Goal: Information Seeking & Learning: Find specific fact

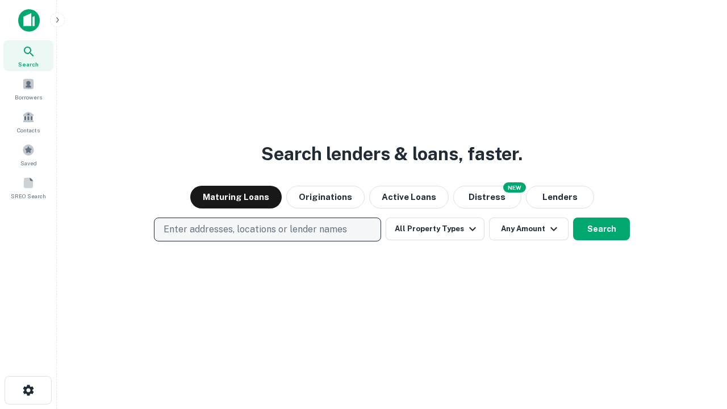
click at [267, 229] on p "Enter addresses, locations or lender names" at bounding box center [254, 230] width 183 height 14
type input "**********"
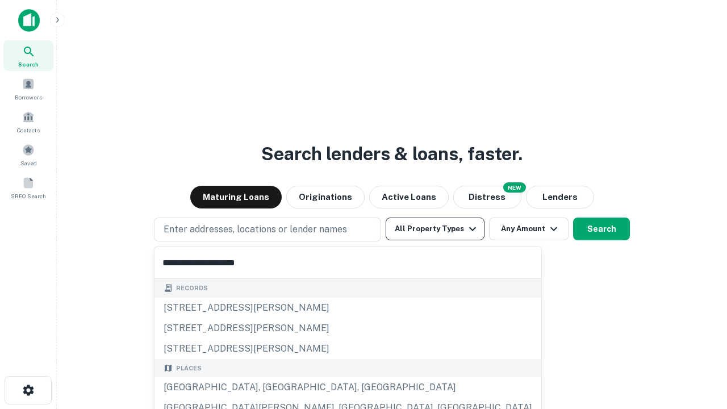
click at [271, 387] on div "[GEOGRAPHIC_DATA], [GEOGRAPHIC_DATA], [GEOGRAPHIC_DATA]" at bounding box center [347, 387] width 387 height 20
click at [435, 229] on button "All Property Types" at bounding box center [434, 228] width 99 height 23
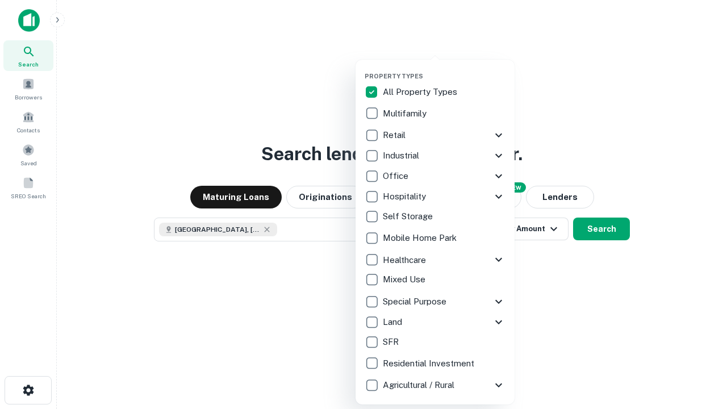
click at [444, 69] on button "button" at bounding box center [443, 69] width 159 height 1
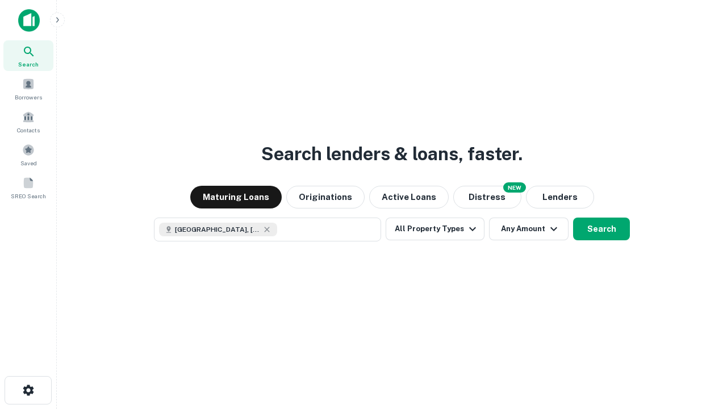
scroll to position [18, 0]
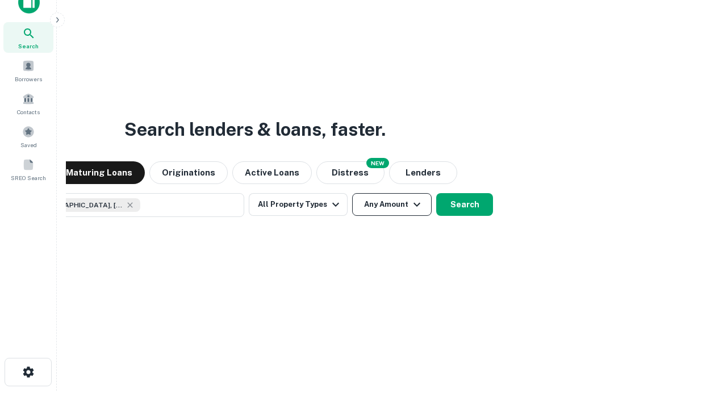
click at [352, 193] on button "Any Amount" at bounding box center [391, 204] width 79 height 23
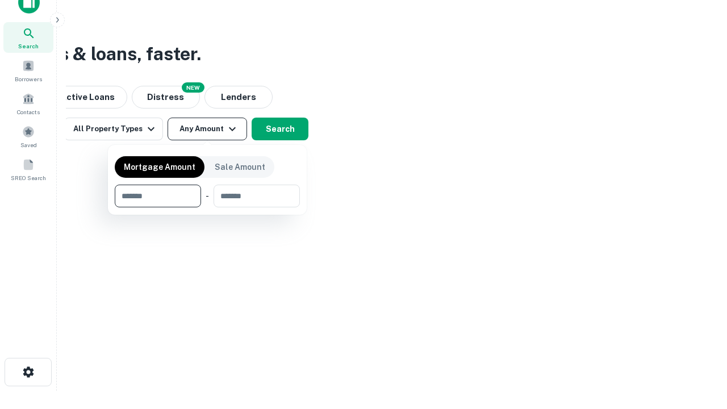
type input "*******"
click at [207, 207] on button "button" at bounding box center [207, 207] width 185 height 1
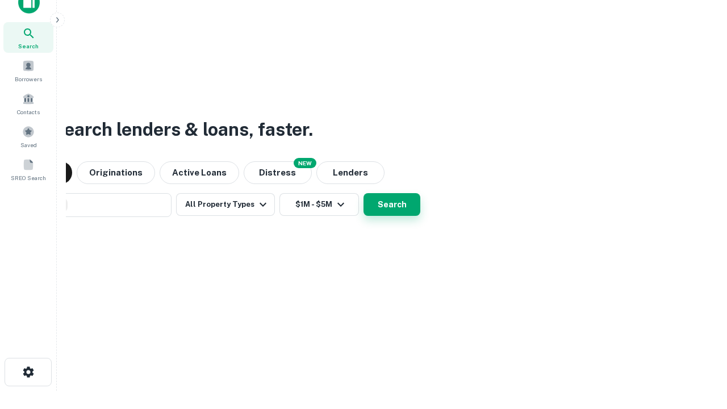
click at [363, 193] on button "Search" at bounding box center [391, 204] width 57 height 23
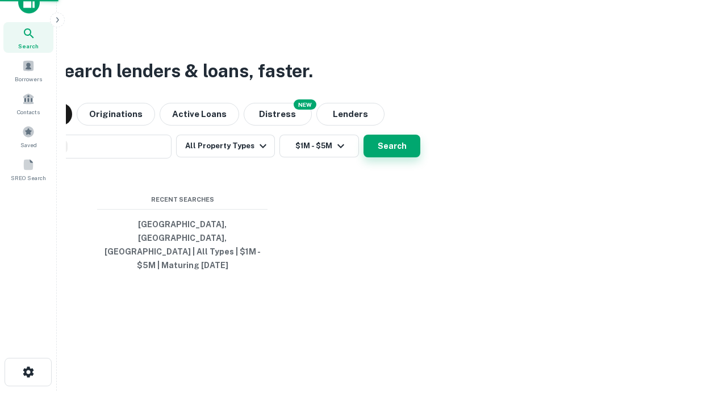
scroll to position [37, 321]
